Goal: Task Accomplishment & Management: Use online tool/utility

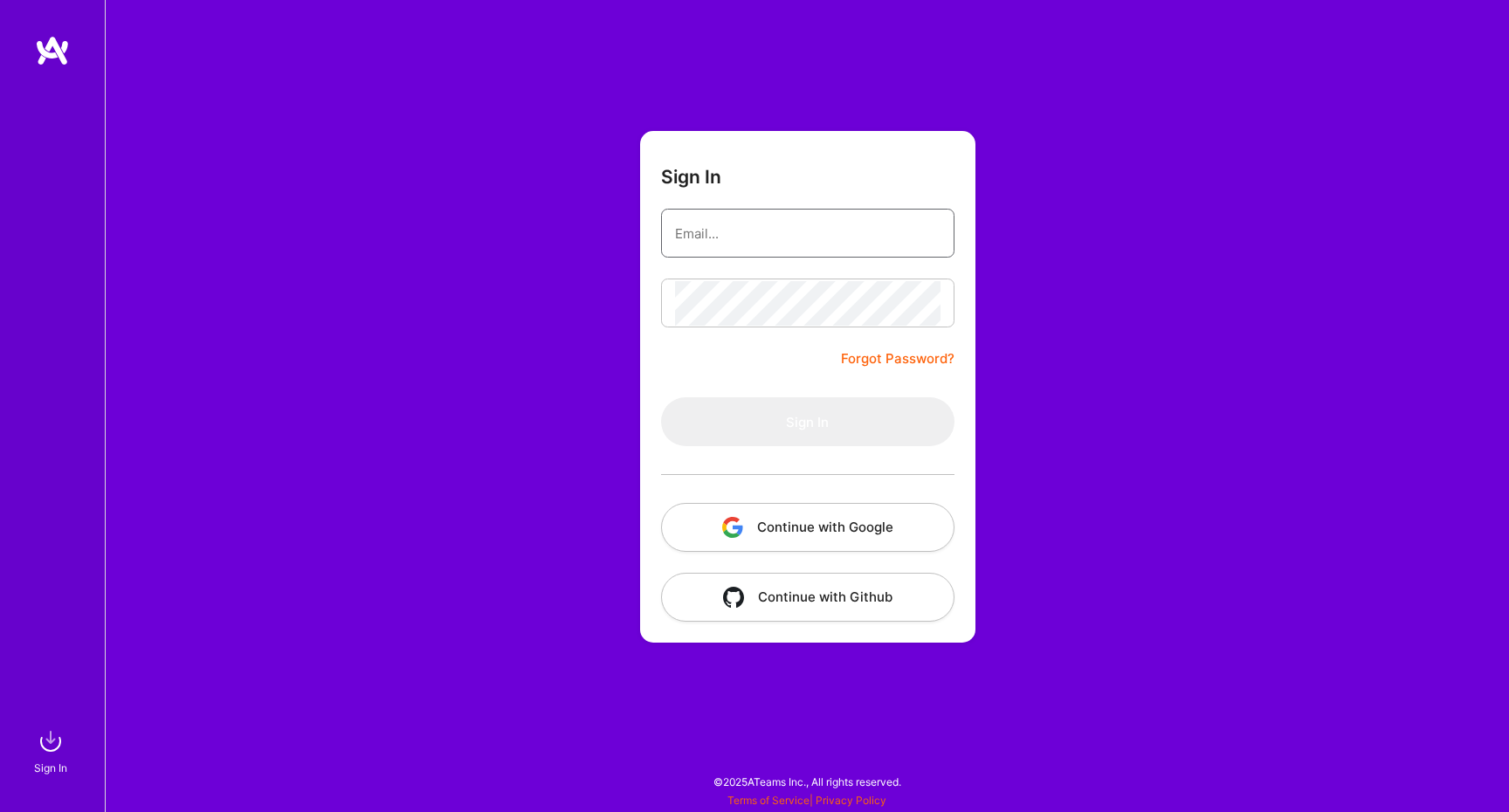
type input "[EMAIL_ADDRESS][DOMAIN_NAME]"
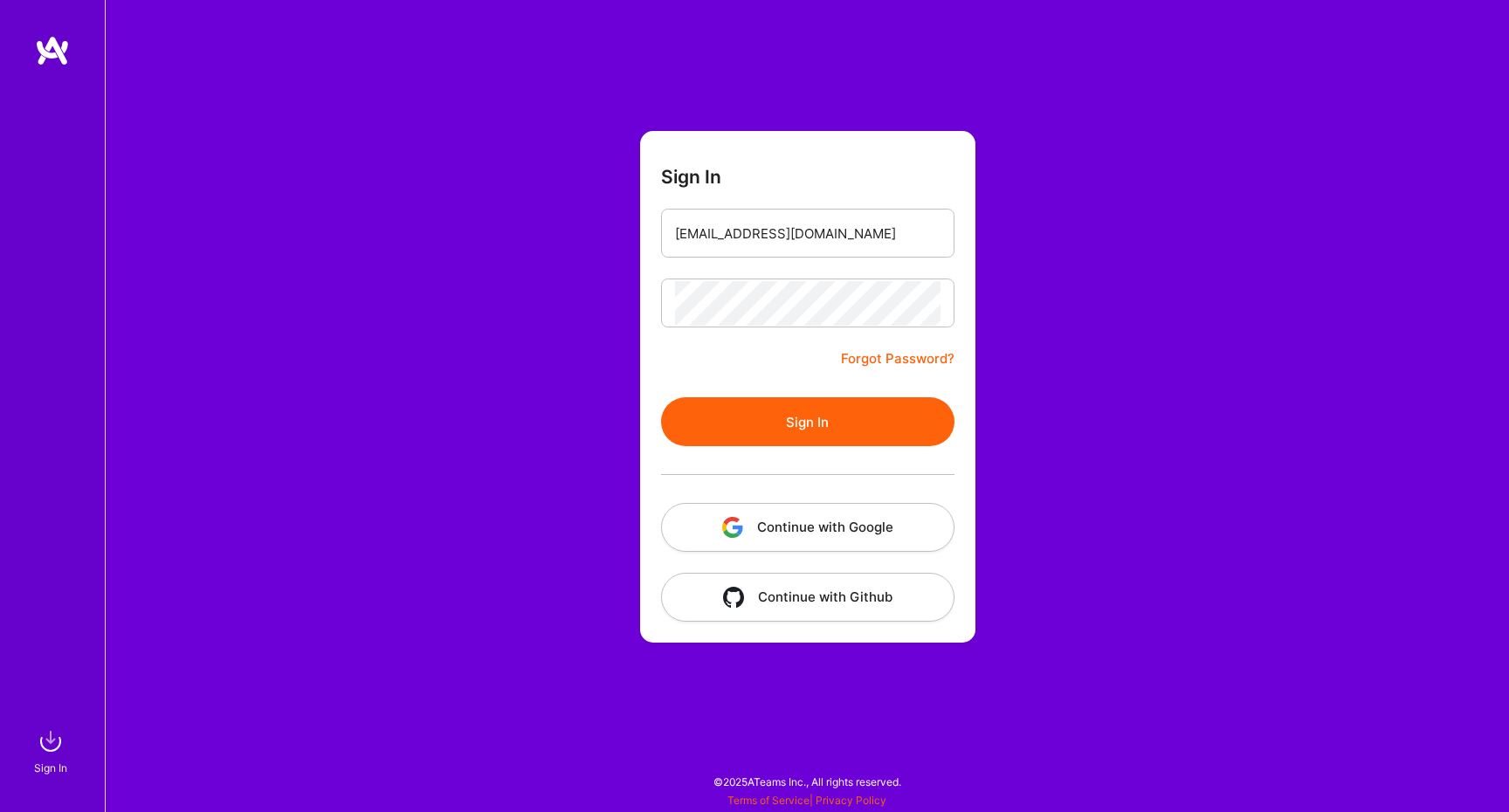
click at [846, 445] on button "Sign In" at bounding box center [808, 421] width 293 height 48
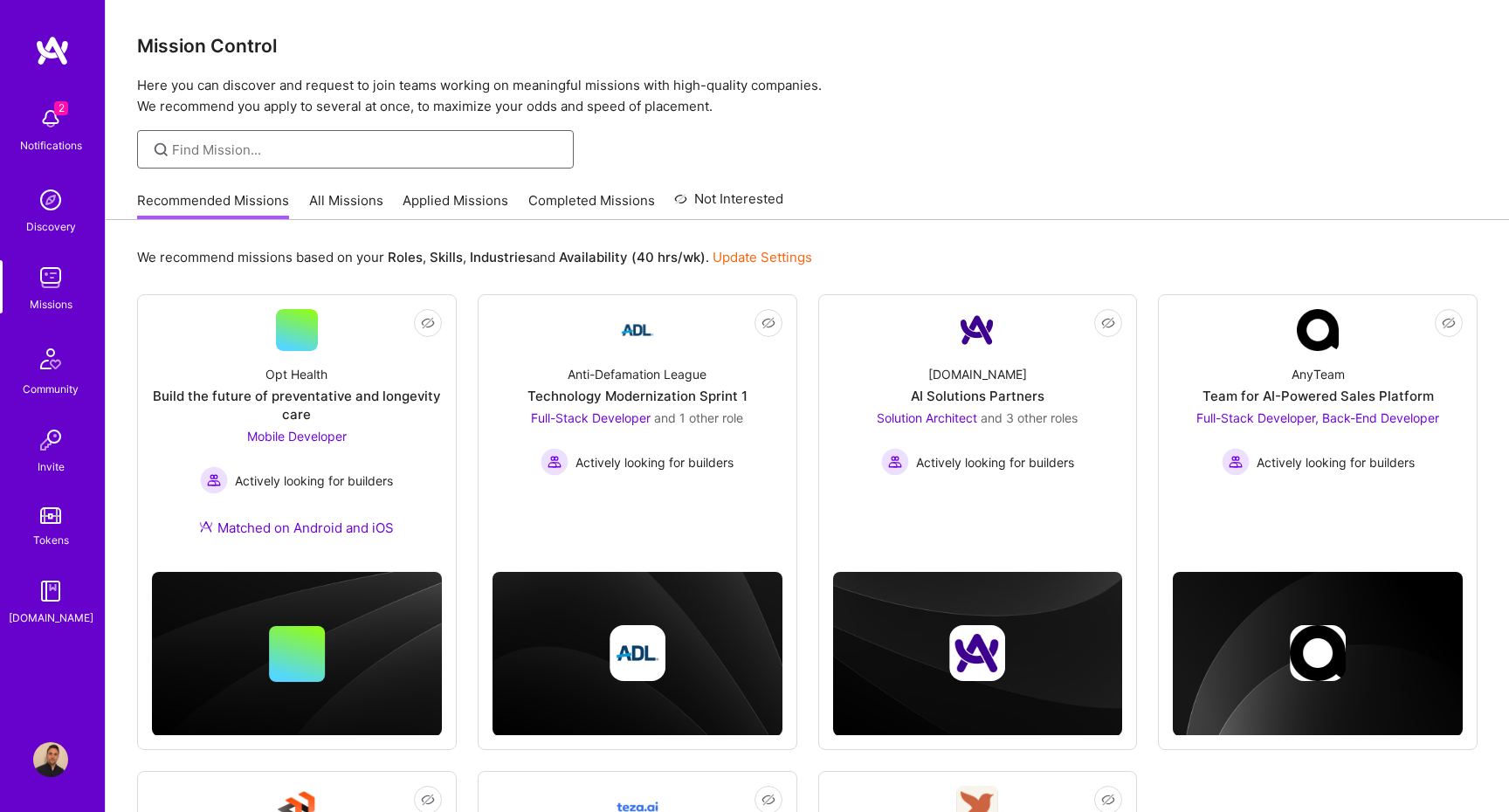
click at [406, 153] on input at bounding box center [366, 150] width 388 height 19
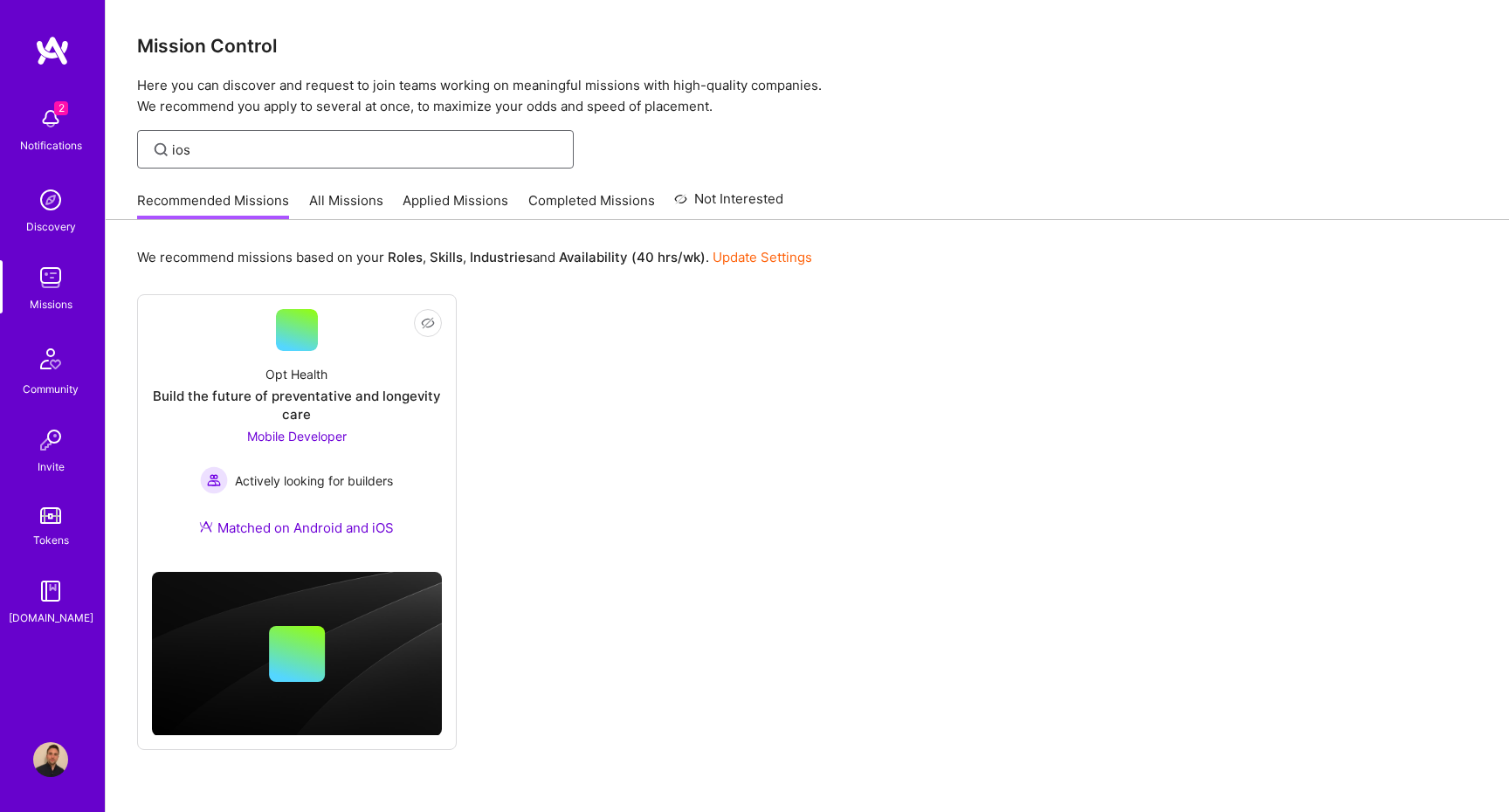
type input "ios"
